Goal: Navigation & Orientation: Find specific page/section

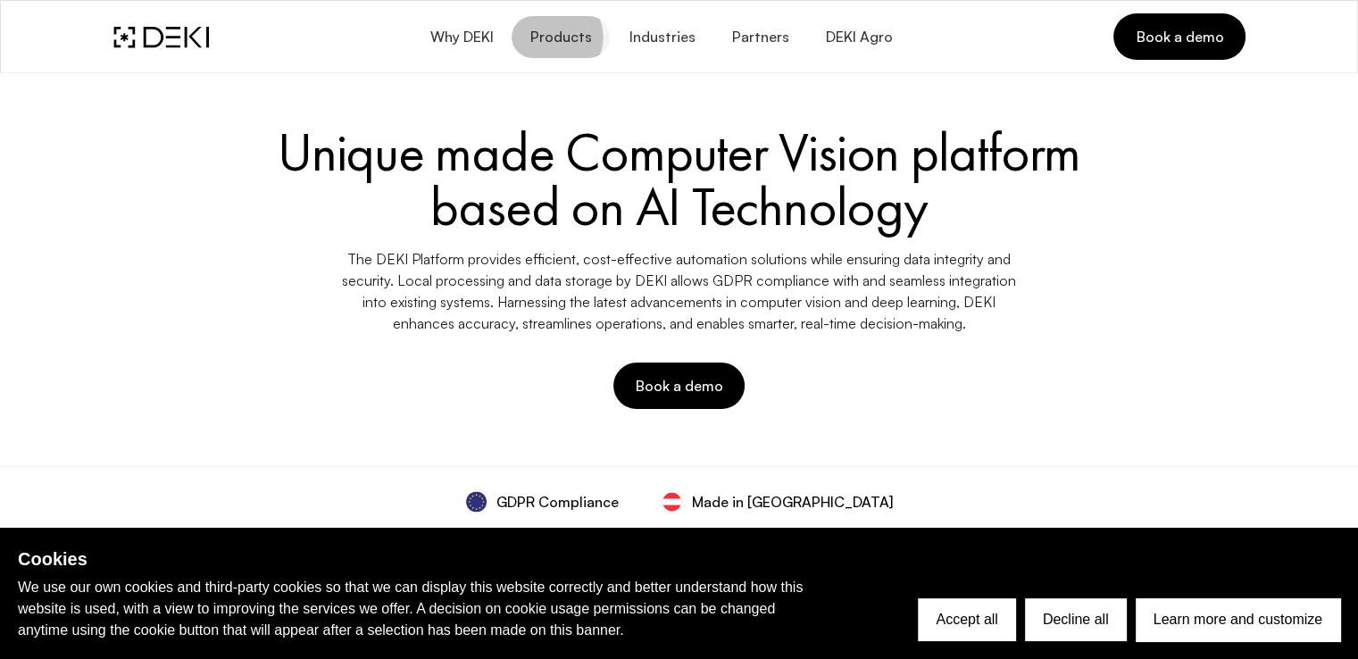
click at [569, 42] on span "Products" at bounding box center [561, 37] width 63 height 17
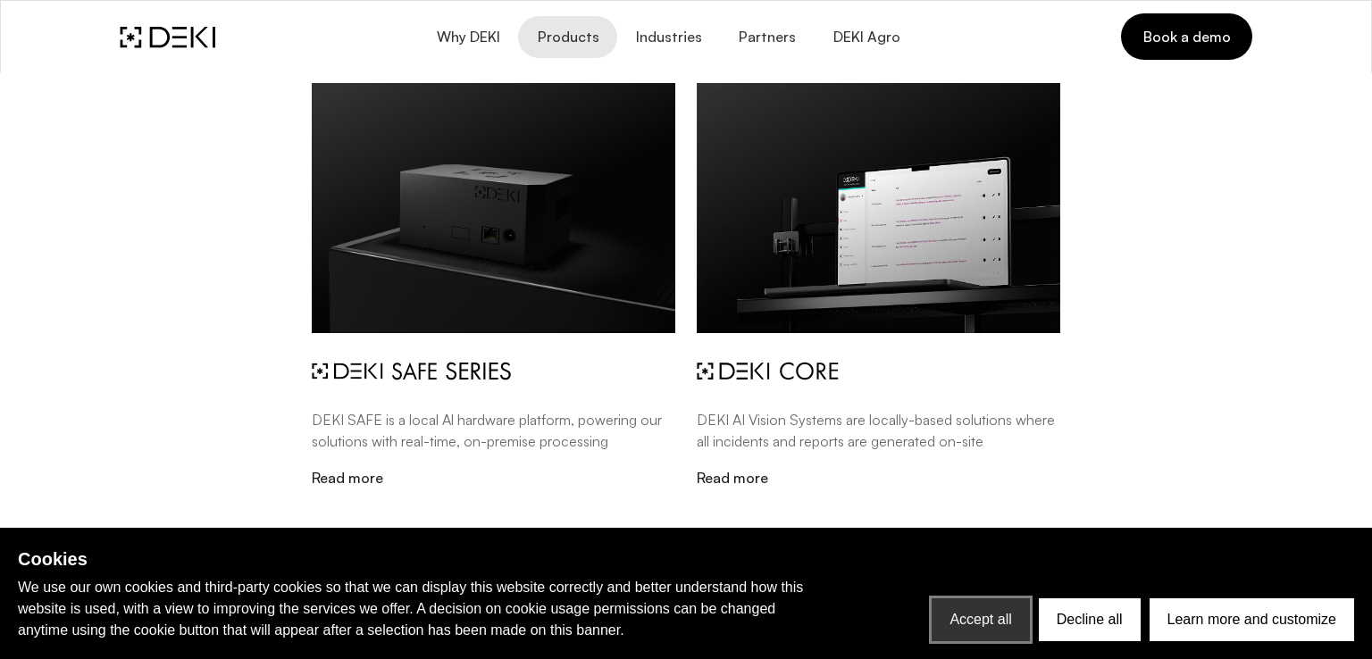
click at [998, 615] on button "Accept all" at bounding box center [979, 619] width 97 height 43
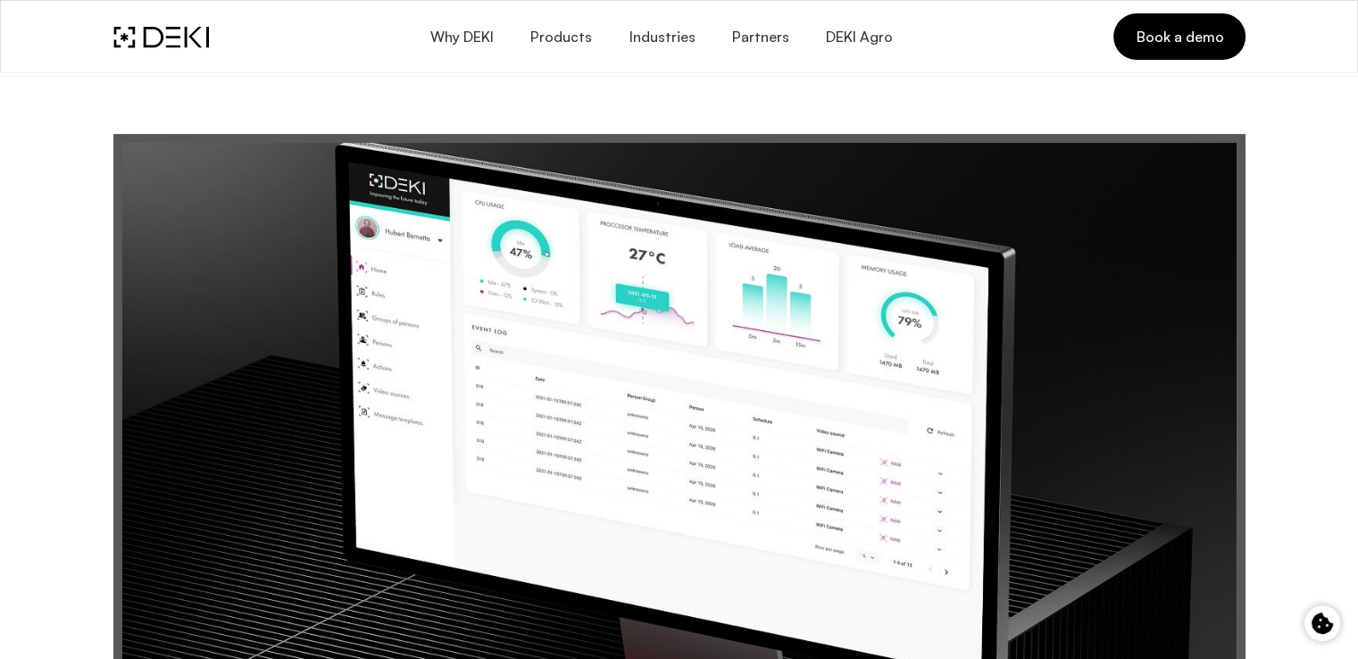
scroll to position [7350, 0]
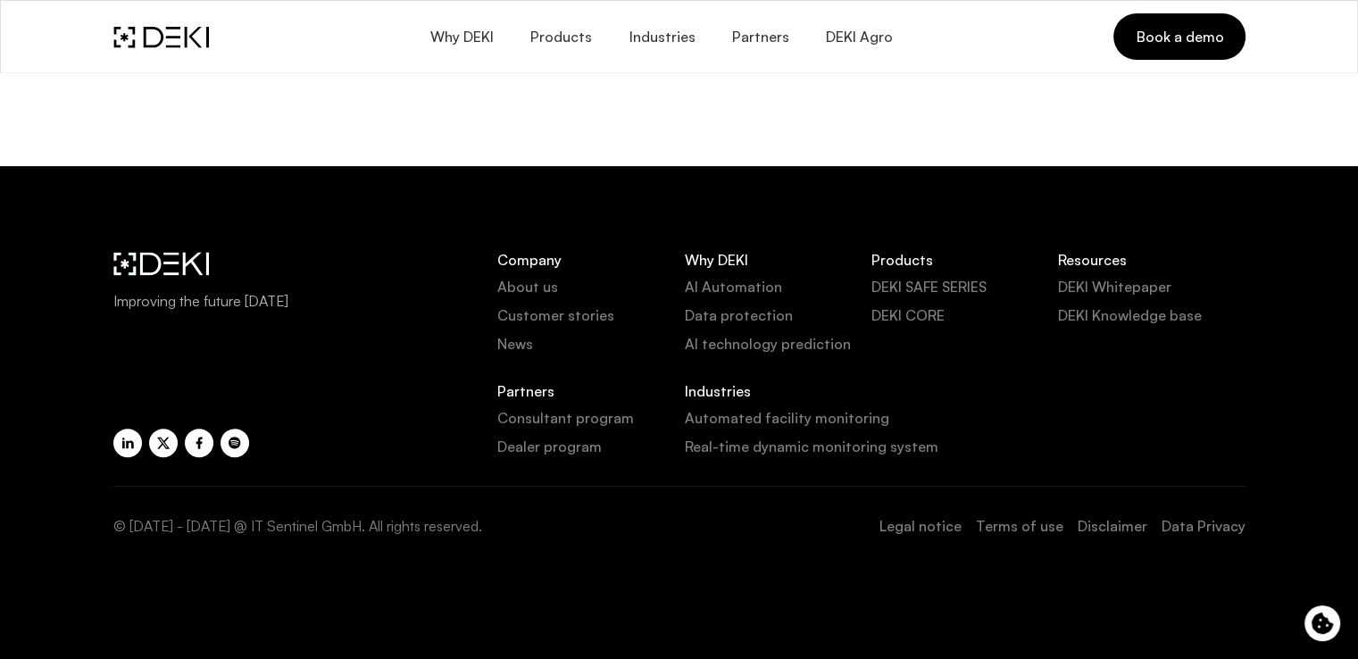
click at [547, 285] on link "About us" at bounding box center [590, 286] width 187 height 21
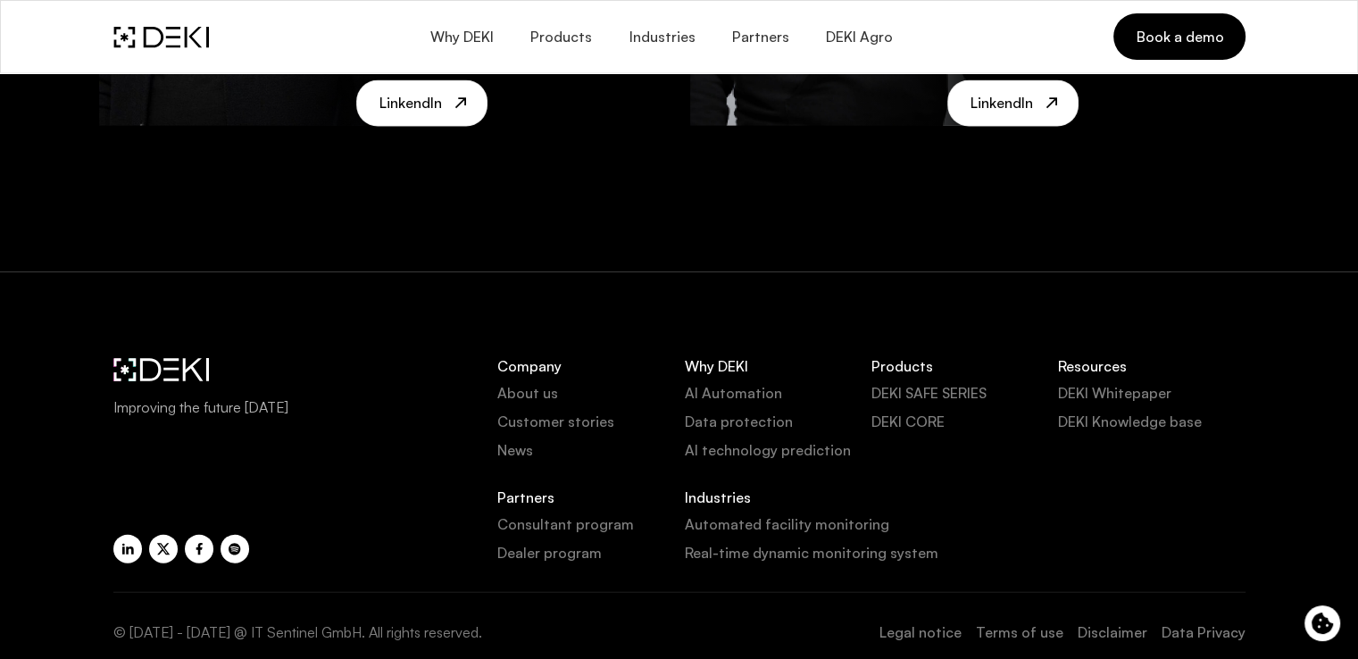
scroll to position [4244, 0]
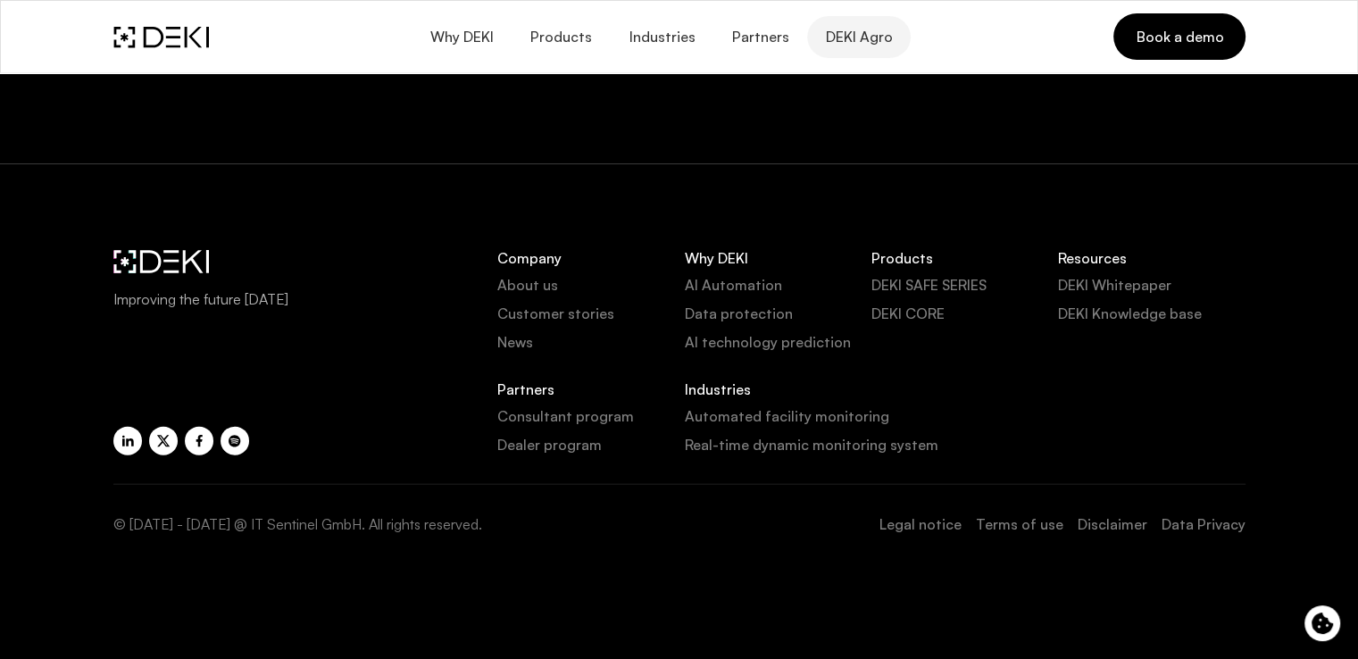
click at [873, 34] on span "DEKI Agro" at bounding box center [859, 37] width 68 height 17
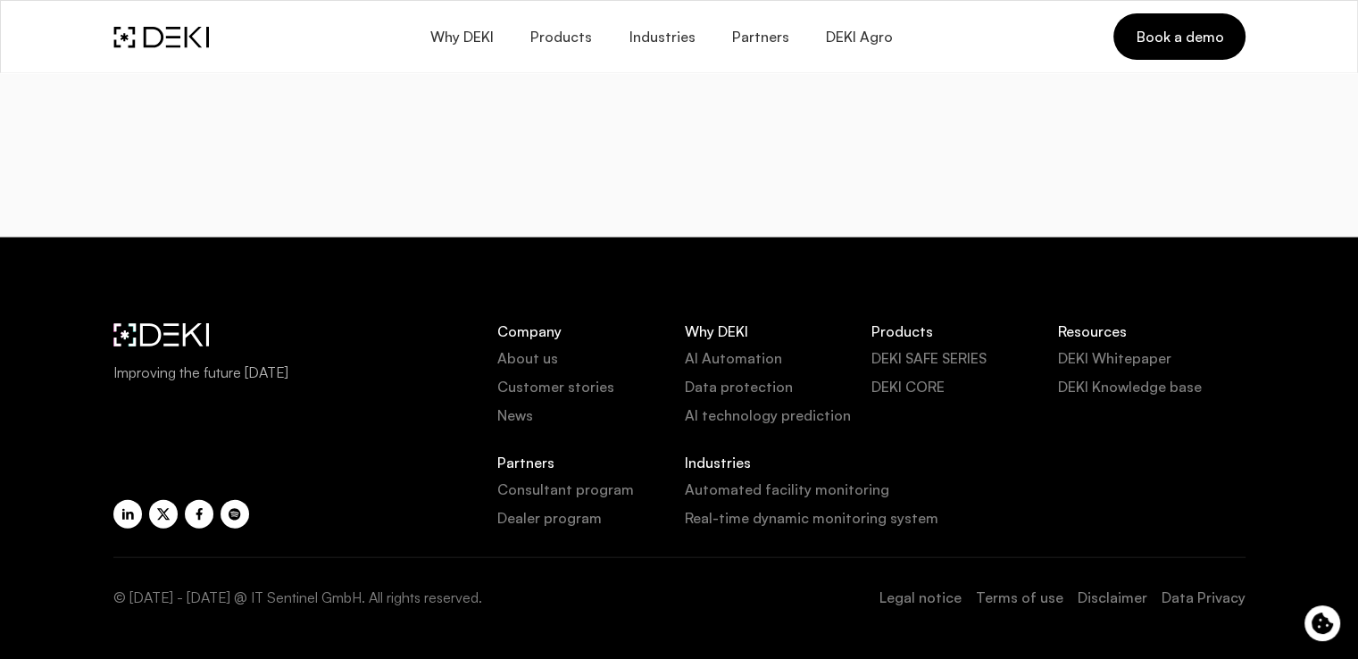
scroll to position [3972, 0]
